Goal: Check status: Check status

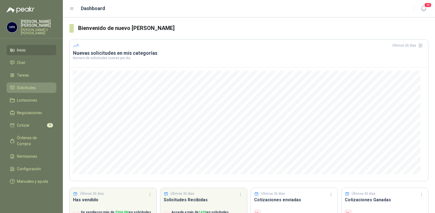
click at [24, 85] on span "Solicitudes" at bounding box center [26, 88] width 19 height 6
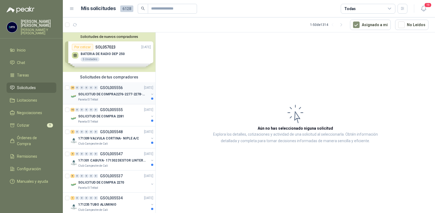
click at [110, 88] on p "GSOL005556" at bounding box center [111, 88] width 23 height 4
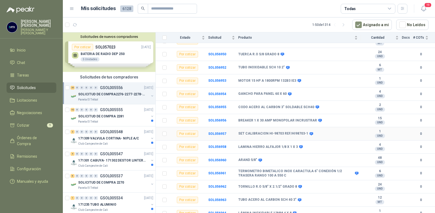
scroll to position [101, 0]
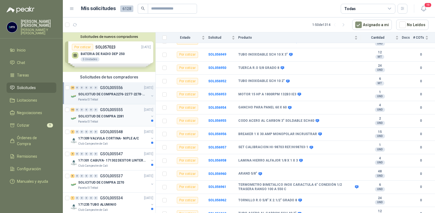
click at [89, 114] on p "SOLICITUD DE COMPRA 2281" at bounding box center [101, 116] width 46 height 5
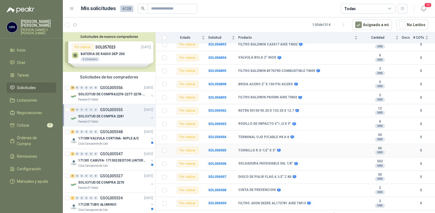
scroll to position [164, 0]
